Goal: Complete application form

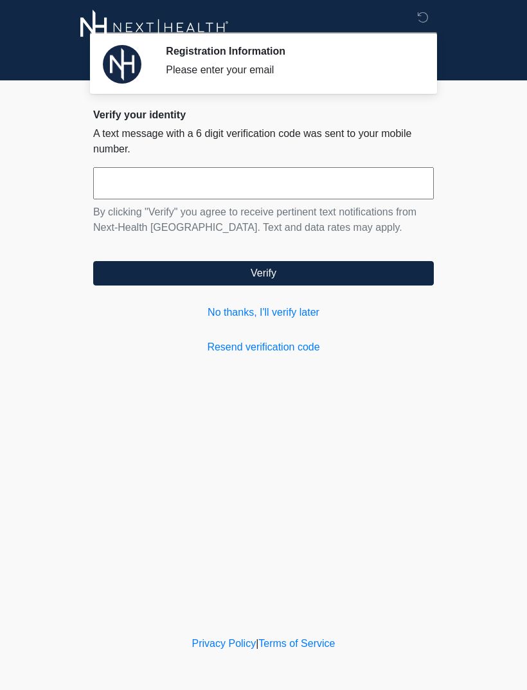
click at [262, 198] on input "text" at bounding box center [263, 183] width 341 height 32
click at [302, 319] on link "No thanks, I'll verify later" at bounding box center [263, 312] width 341 height 15
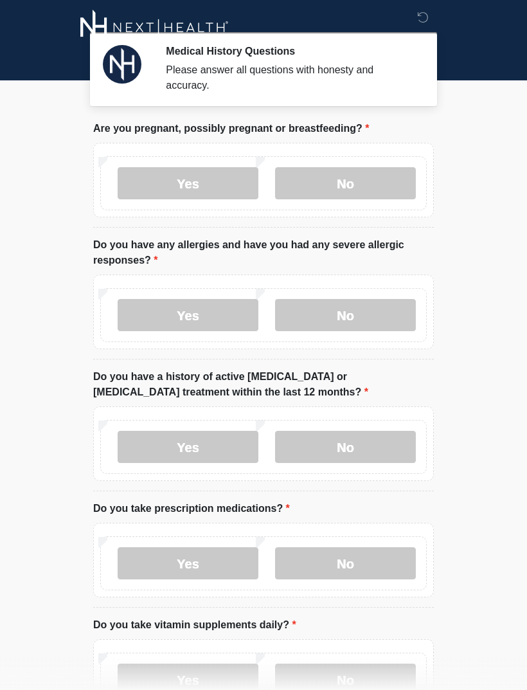
click at [373, 187] on label "No" at bounding box center [345, 183] width 141 height 32
click at [361, 324] on label "No" at bounding box center [345, 315] width 141 height 32
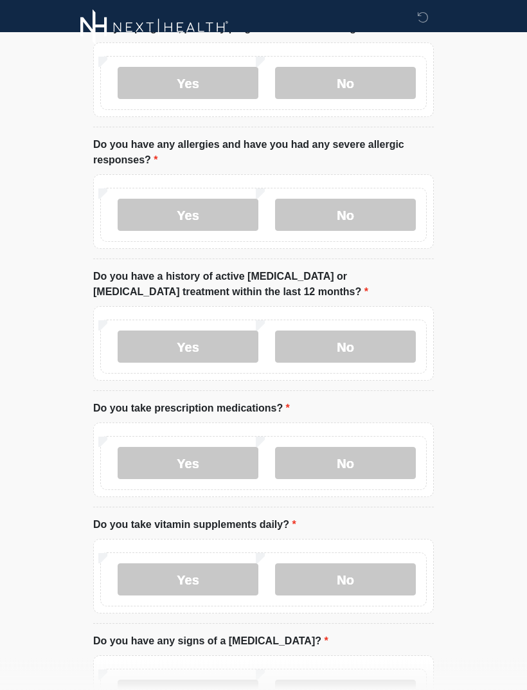
click at [363, 348] on label "No" at bounding box center [345, 347] width 141 height 32
click at [360, 464] on label "No" at bounding box center [345, 463] width 141 height 32
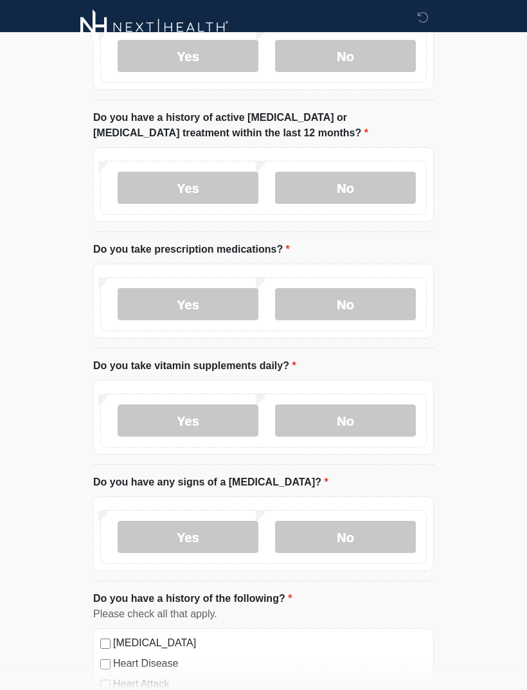
scroll to position [262, 0]
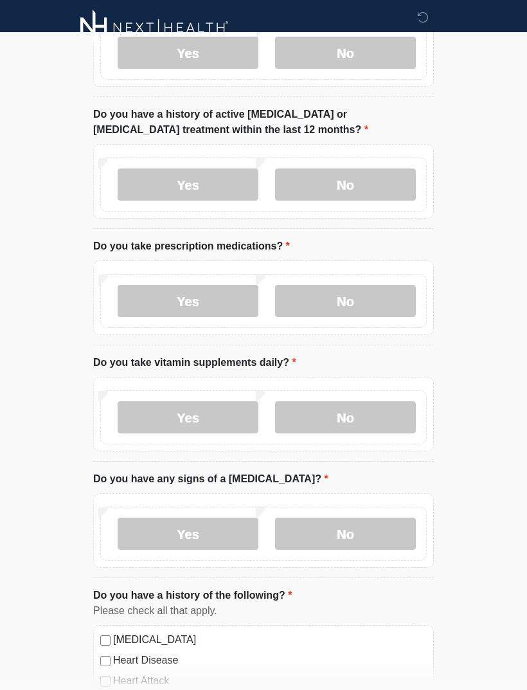
click at [200, 415] on label "Yes" at bounding box center [188, 417] width 141 height 32
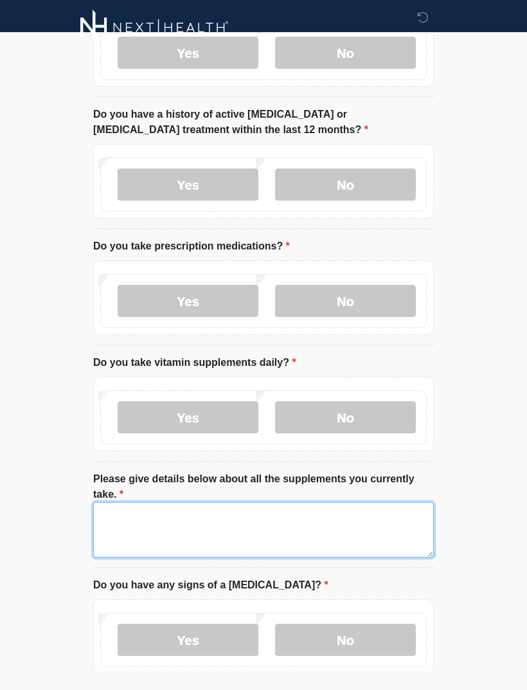
click at [212, 520] on textarea "Please give details below about all the supplements you currently take." at bounding box center [263, 529] width 341 height 55
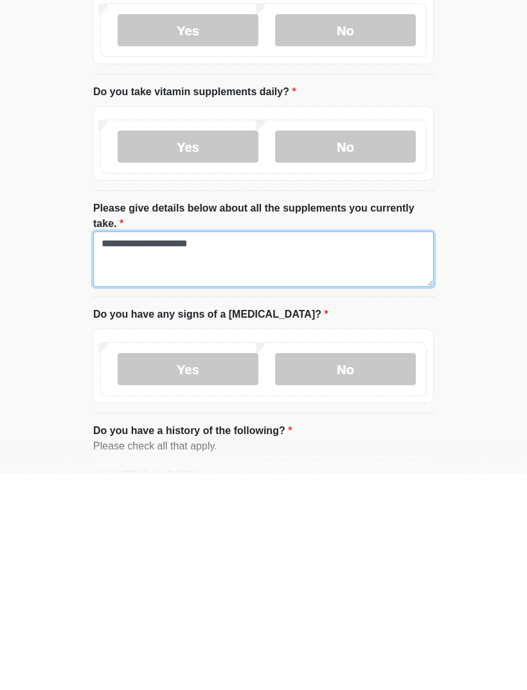
type textarea "**********"
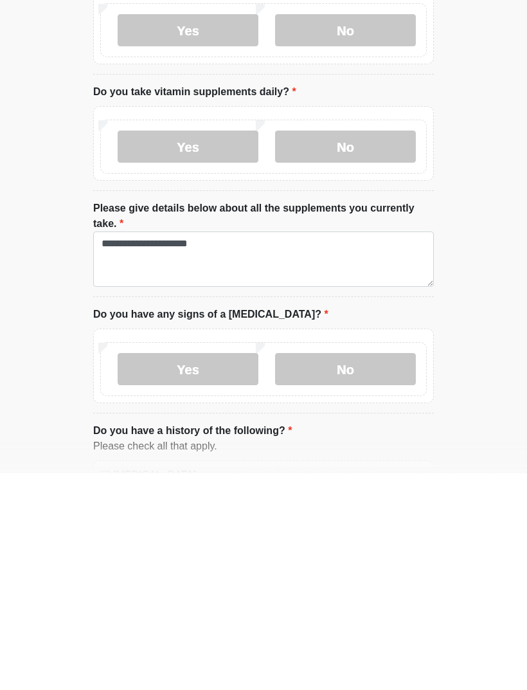
click at [349, 570] on label "No" at bounding box center [345, 586] width 141 height 32
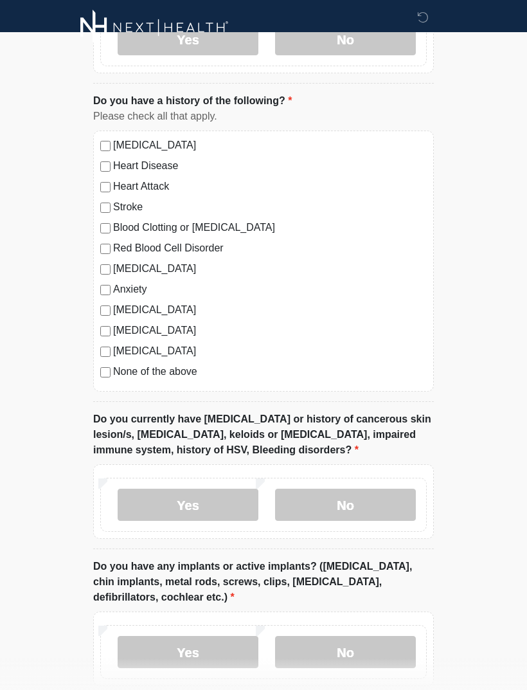
scroll to position [865, 0]
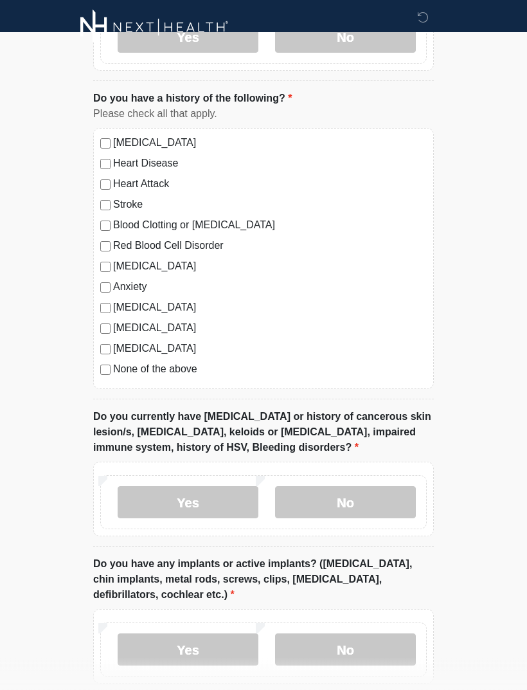
click at [397, 514] on label "No" at bounding box center [345, 503] width 141 height 32
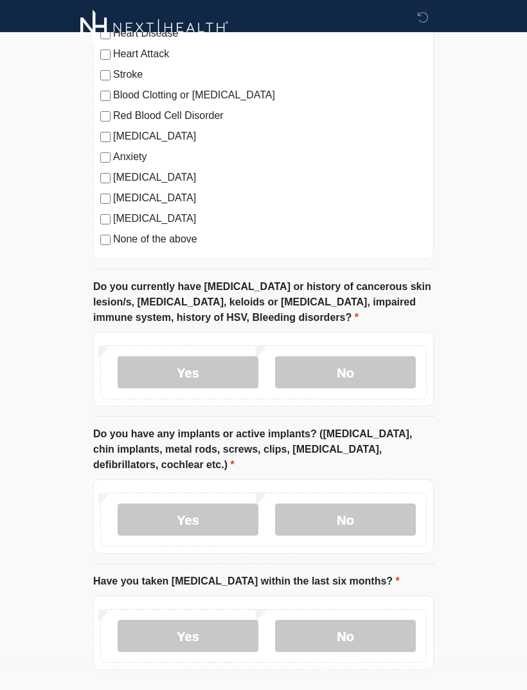
scroll to position [998, 0]
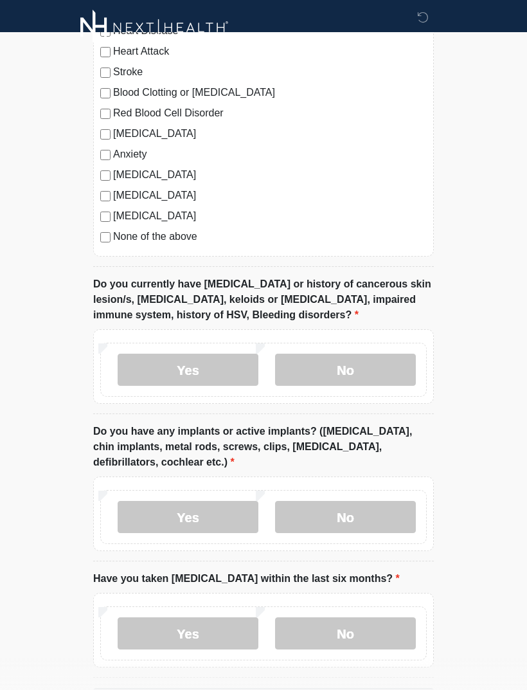
click at [382, 515] on label "No" at bounding box center [345, 517] width 141 height 32
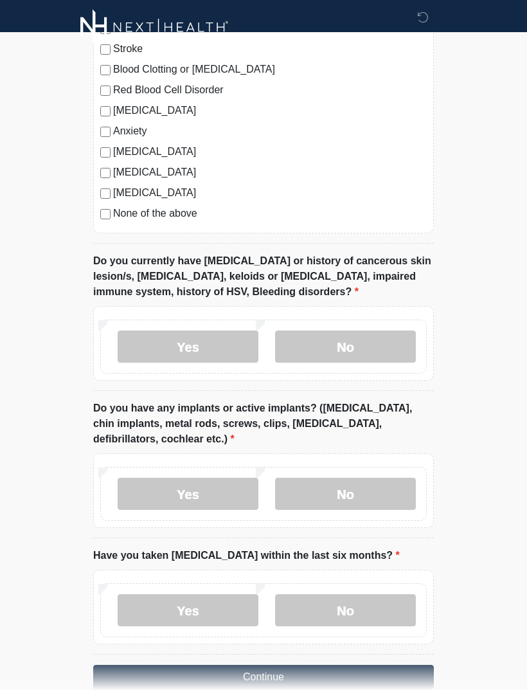
scroll to position [1046, 0]
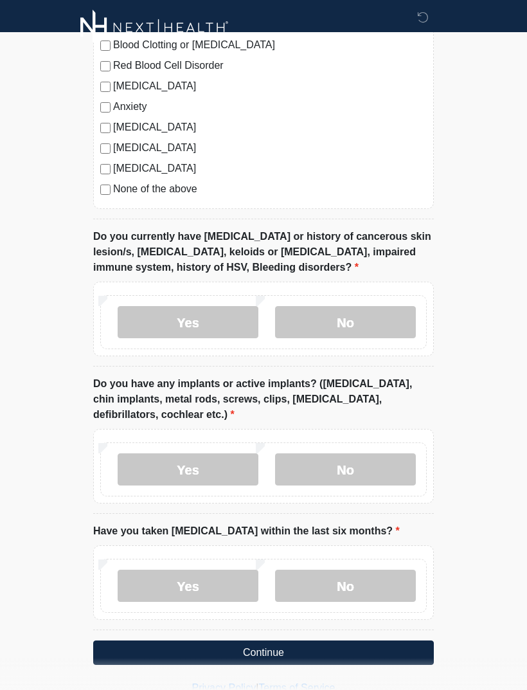
click at [379, 591] on label "No" at bounding box center [345, 586] width 141 height 32
click at [350, 655] on button "Continue" at bounding box center [263, 653] width 341 height 24
click at [356, 647] on button "Continue" at bounding box center [263, 653] width 341 height 24
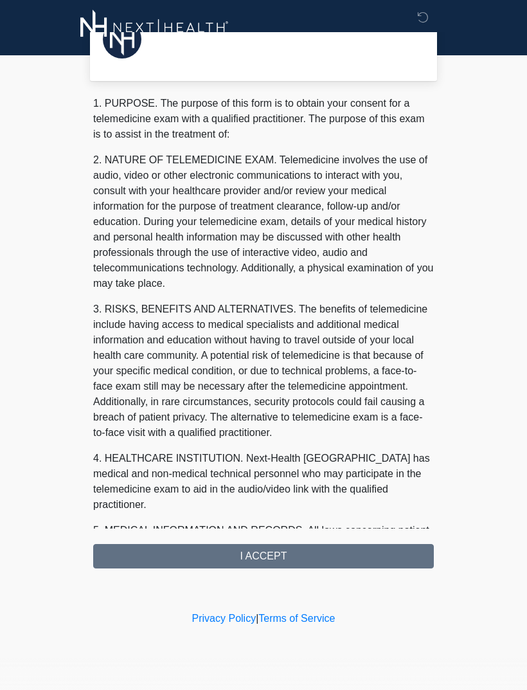
scroll to position [0, 0]
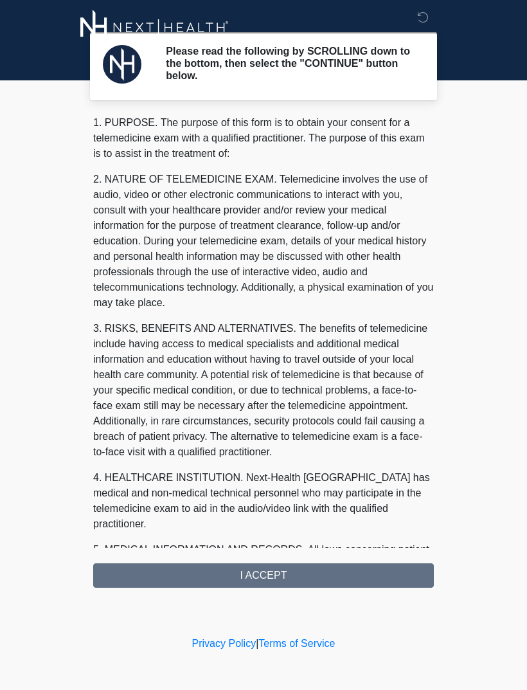
click at [354, 577] on div "1. PURPOSE. The purpose of this form is to obtain your consent for a telemedici…" at bounding box center [263, 351] width 341 height 473
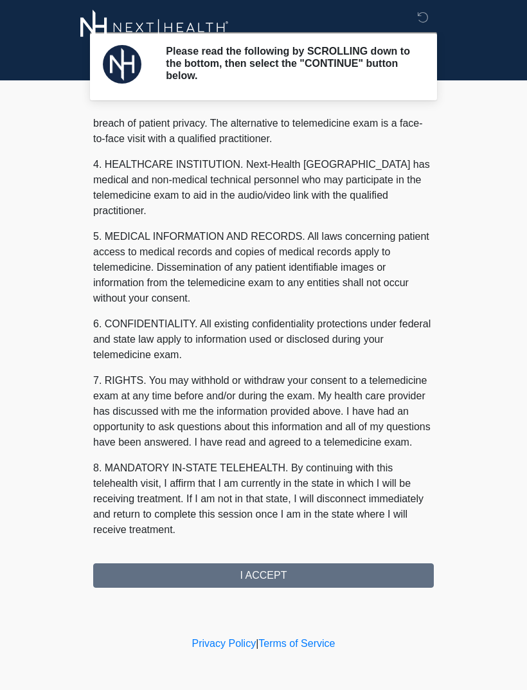
click at [293, 569] on button "I ACCEPT" at bounding box center [263, 575] width 341 height 24
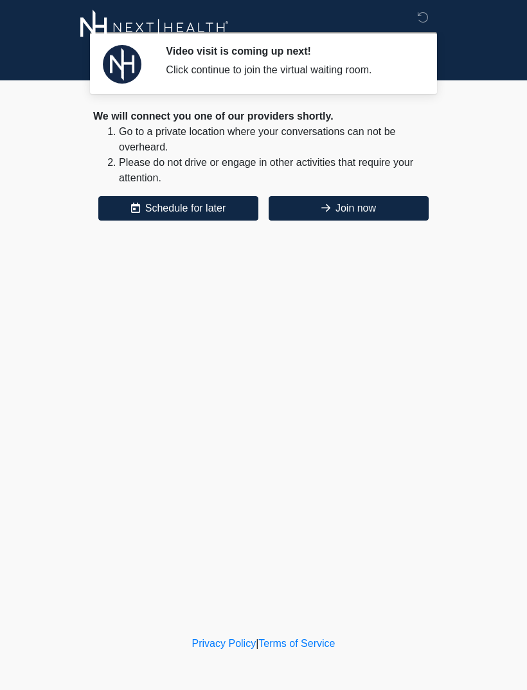
click at [374, 202] on button "Join now" at bounding box center [349, 208] width 160 height 24
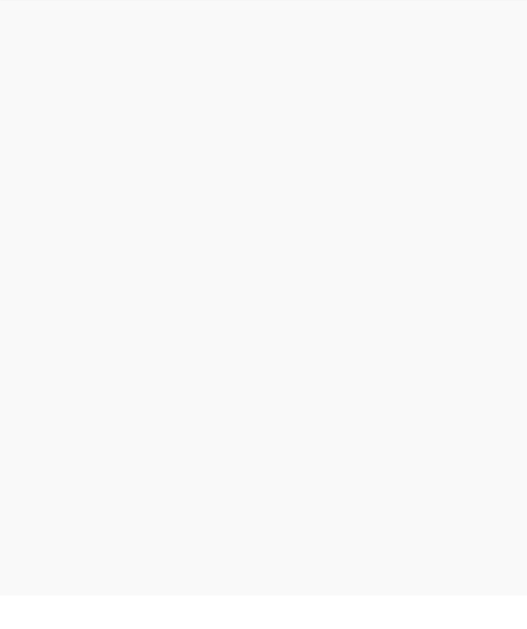
scroll to position [4, 0]
